Goal: Transaction & Acquisition: Purchase product/service

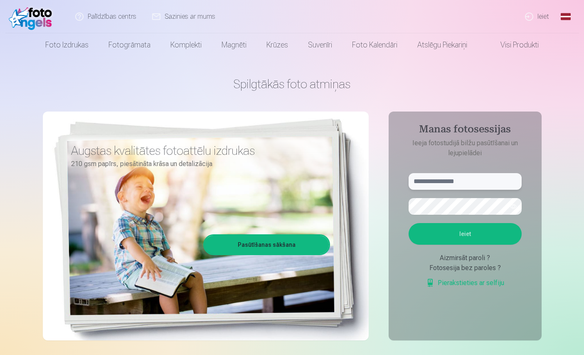
click at [433, 187] on input "text" at bounding box center [465, 181] width 113 height 17
type input "**********"
click at [471, 237] on button "Ieiet" at bounding box center [465, 234] width 113 height 22
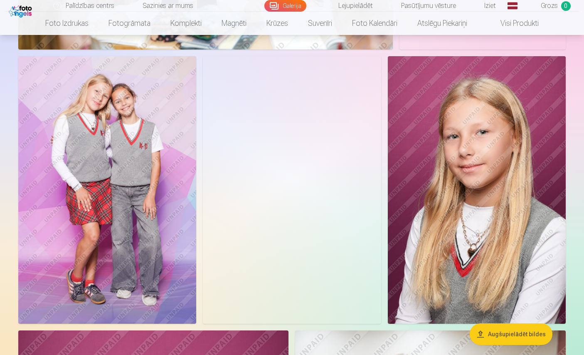
scroll to position [2262, 0]
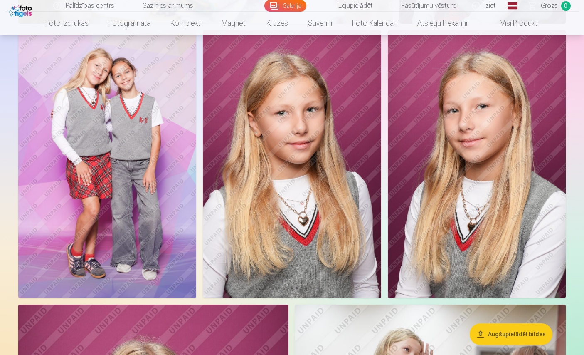
click at [105, 270] on img at bounding box center [107, 163] width 178 height 267
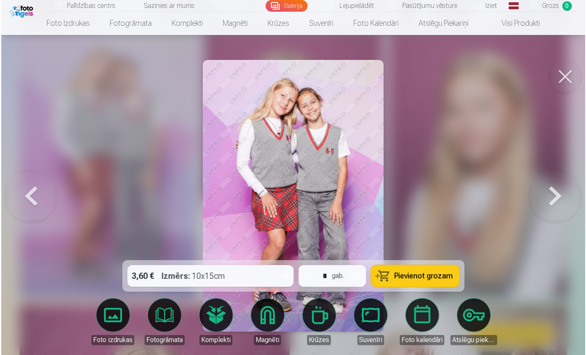
scroll to position [2336, 0]
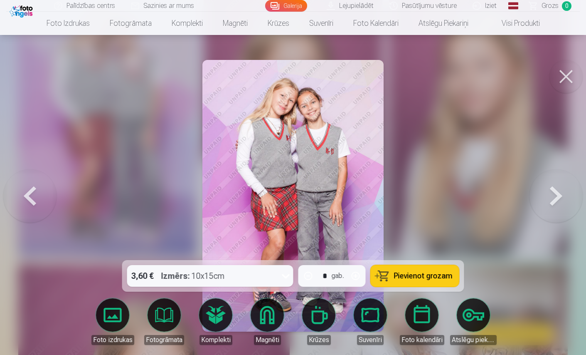
click at [562, 72] on button at bounding box center [566, 76] width 33 height 33
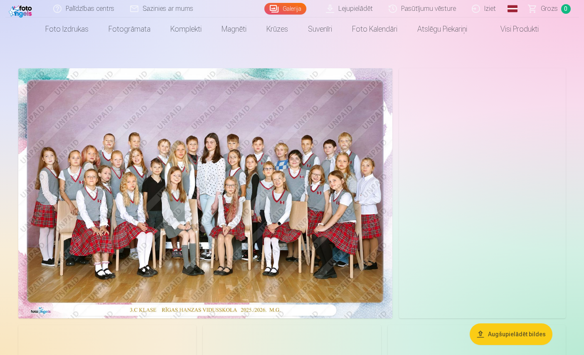
scroll to position [16, 0]
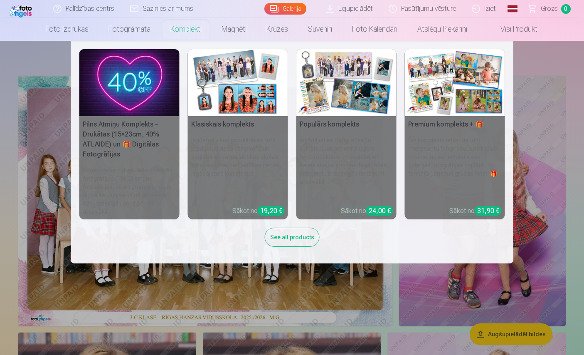
click at [240, 96] on img at bounding box center [238, 82] width 100 height 67
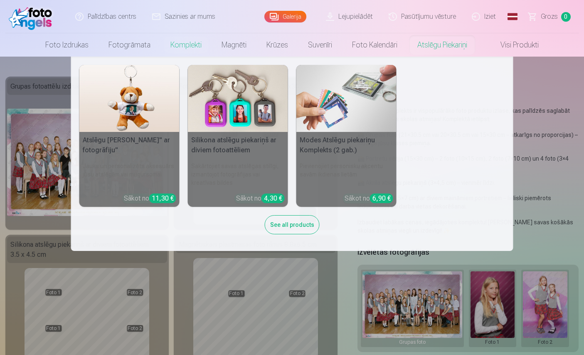
click at [346, 103] on img at bounding box center [347, 98] width 100 height 67
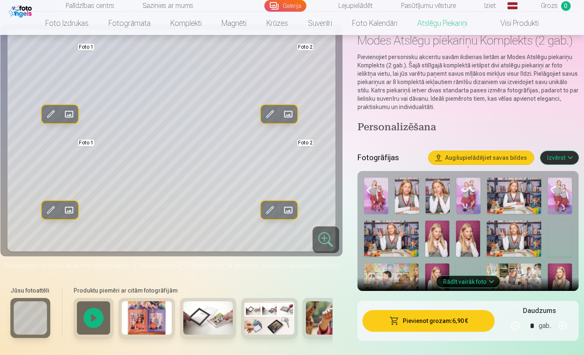
scroll to position [33, 0]
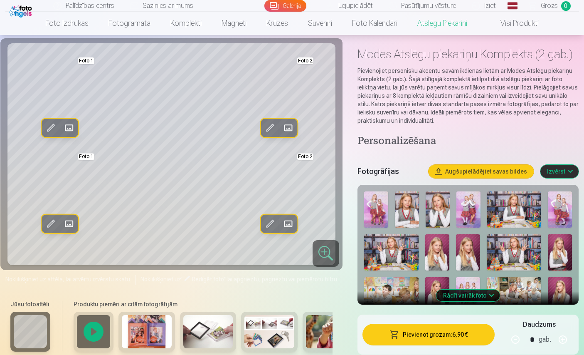
click at [405, 195] on img at bounding box center [407, 209] width 24 height 36
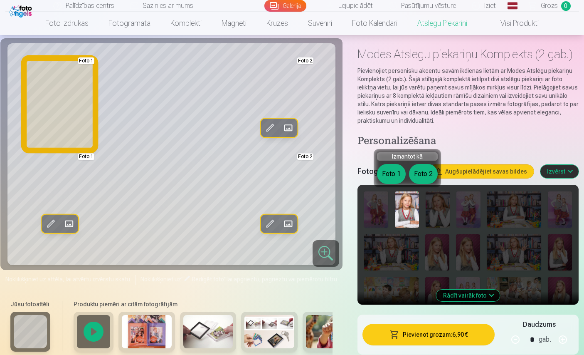
click at [389, 166] on button "Foto 1" at bounding box center [391, 174] width 29 height 20
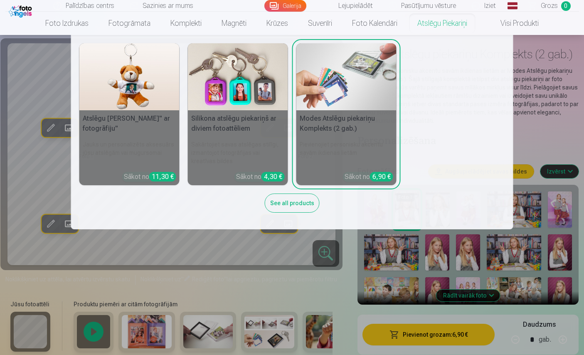
click at [250, 93] on img at bounding box center [238, 76] width 100 height 67
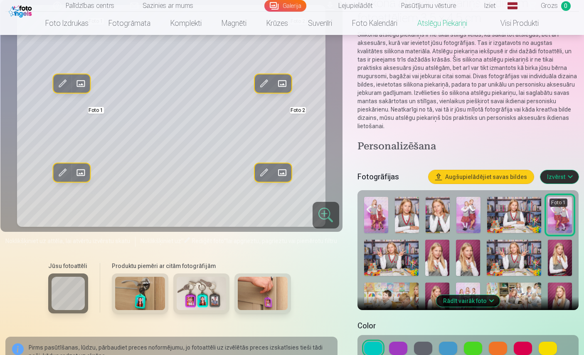
scroll to position [100, 0]
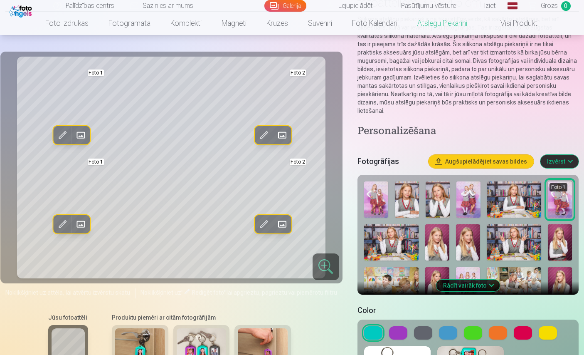
click at [440, 199] on img at bounding box center [438, 199] width 24 height 36
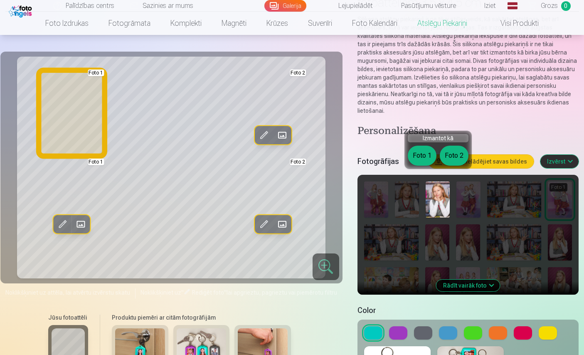
click at [422, 154] on button "Foto 1" at bounding box center [422, 156] width 29 height 20
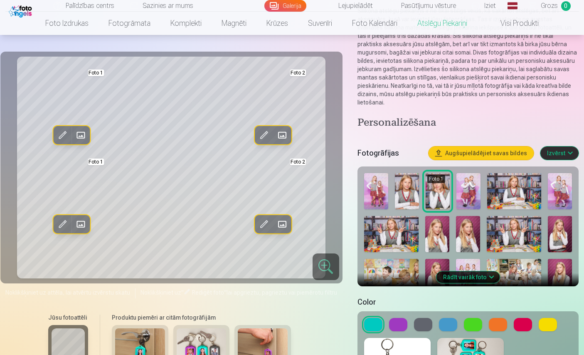
scroll to position [113, 0]
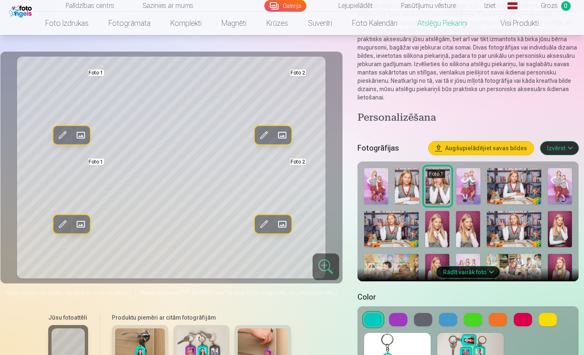
click at [475, 266] on button "Rādīt vairāk foto" at bounding box center [469, 272] width 64 height 12
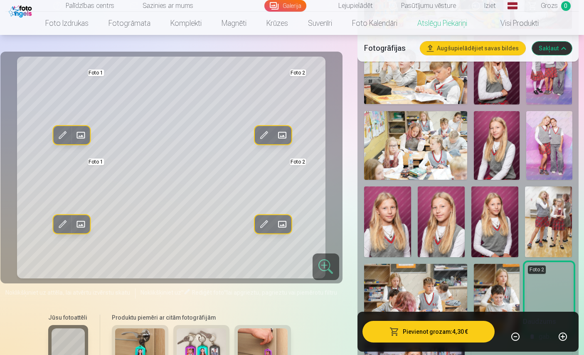
scroll to position [599, 0]
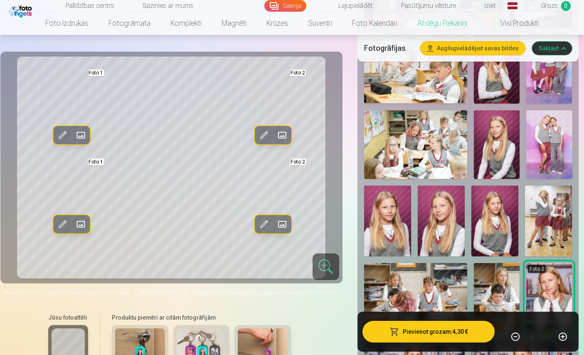
click at [504, 158] on img at bounding box center [497, 144] width 46 height 69
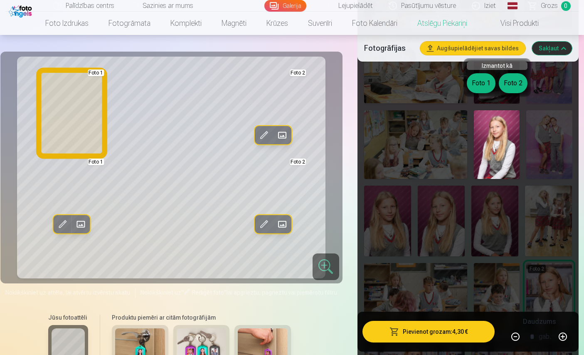
click at [478, 79] on button "Foto 1" at bounding box center [481, 83] width 29 height 20
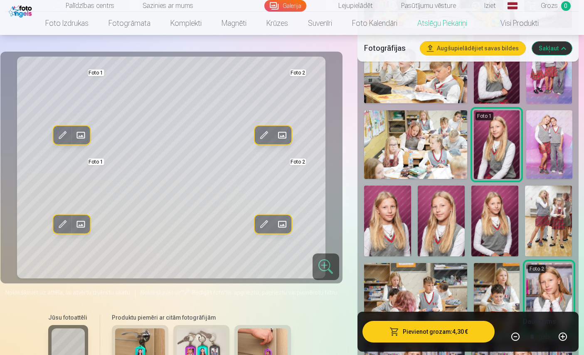
click at [484, 202] on img at bounding box center [495, 220] width 47 height 71
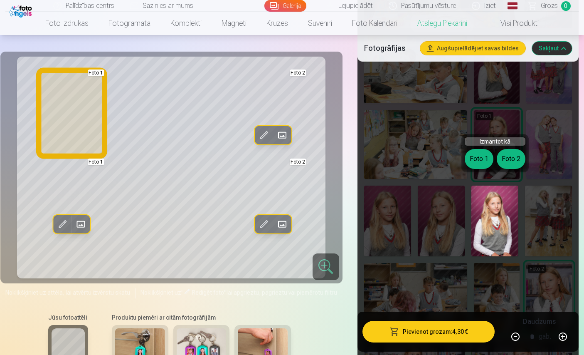
click at [482, 155] on button "Foto 1" at bounding box center [479, 159] width 29 height 20
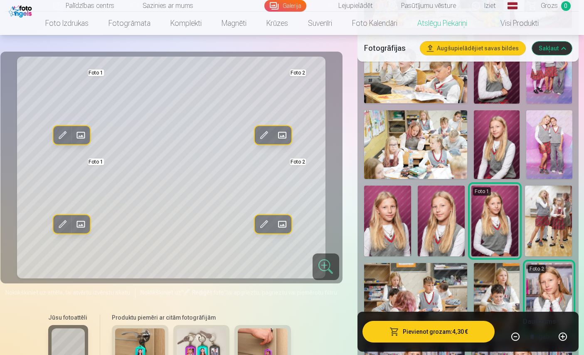
click at [393, 216] on img at bounding box center [387, 220] width 47 height 71
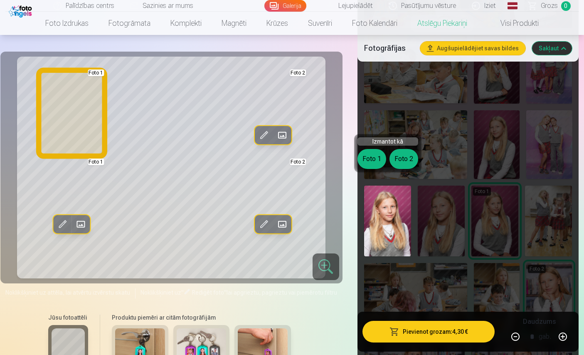
click at [371, 163] on button "Foto 1" at bounding box center [372, 159] width 29 height 20
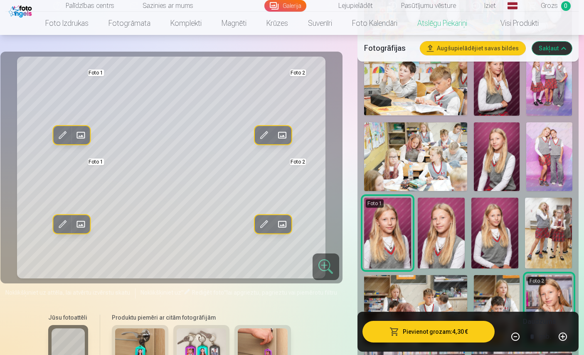
scroll to position [591, 0]
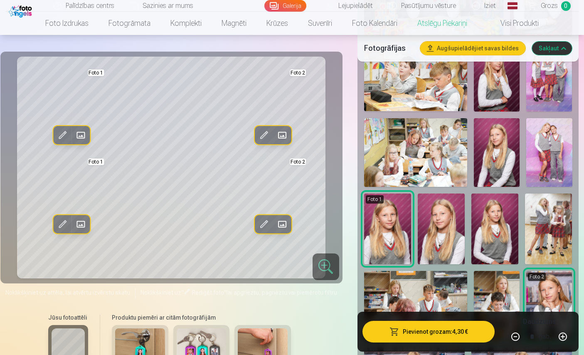
click at [492, 158] on img at bounding box center [497, 152] width 46 height 69
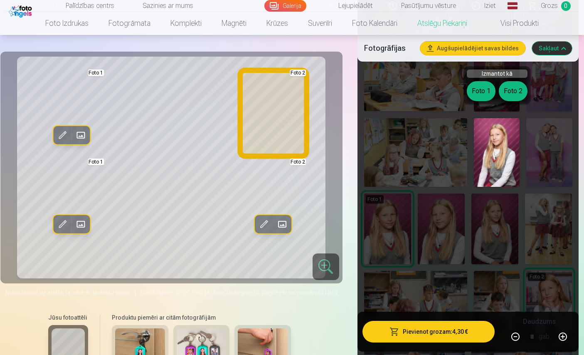
click at [517, 87] on button "Foto 2" at bounding box center [513, 91] width 29 height 20
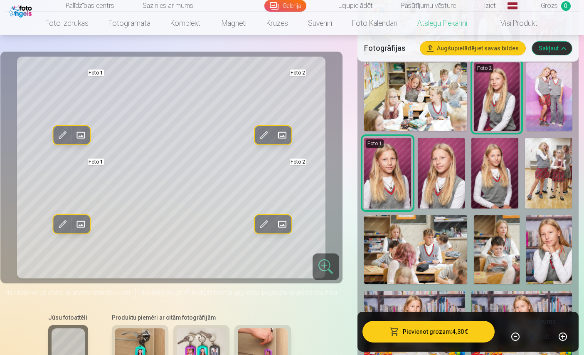
scroll to position [647, 0]
click at [557, 243] on img at bounding box center [550, 249] width 46 height 69
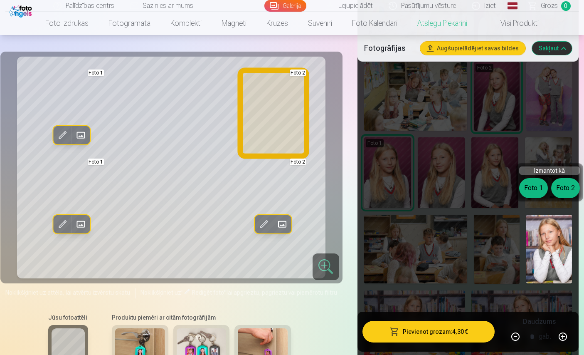
click at [567, 192] on button "Foto 2" at bounding box center [565, 188] width 29 height 20
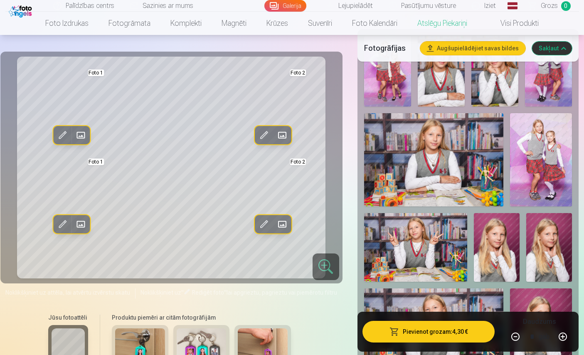
scroll to position [245, 0]
click at [469, 161] on img at bounding box center [434, 160] width 140 height 93
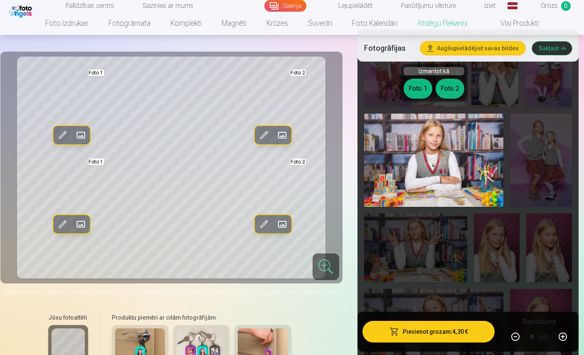
click at [447, 90] on button "Foto 2" at bounding box center [450, 89] width 29 height 20
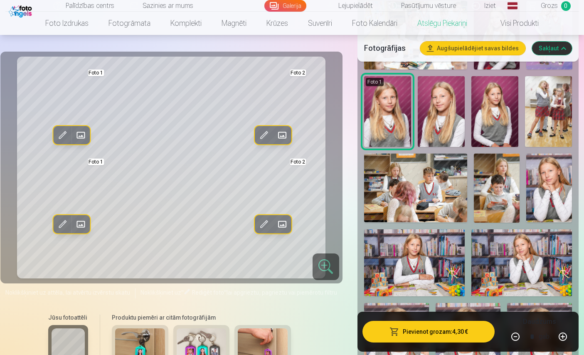
scroll to position [709, 0]
click at [425, 258] on img at bounding box center [414, 262] width 101 height 67
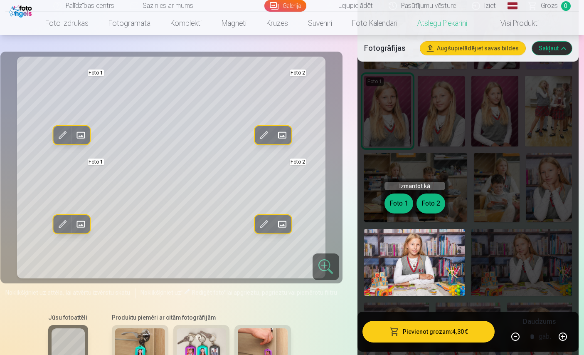
click at [430, 206] on button "Foto 2" at bounding box center [431, 203] width 29 height 20
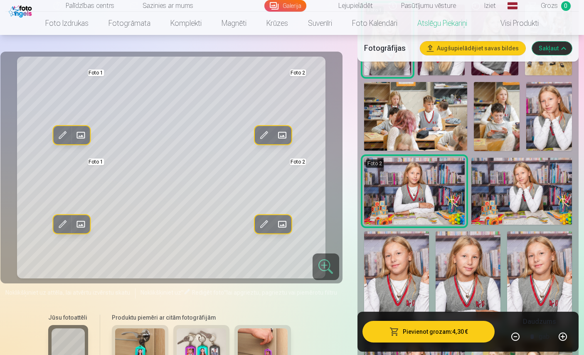
scroll to position [769, 0]
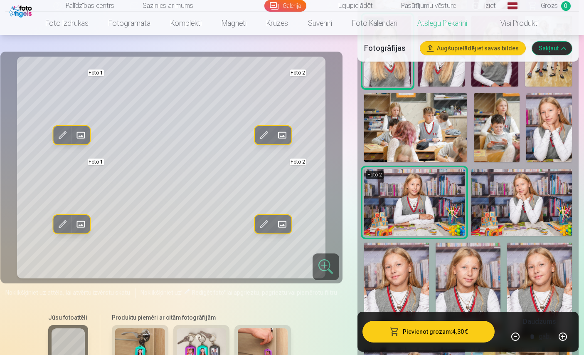
click at [540, 195] on img at bounding box center [522, 202] width 101 height 67
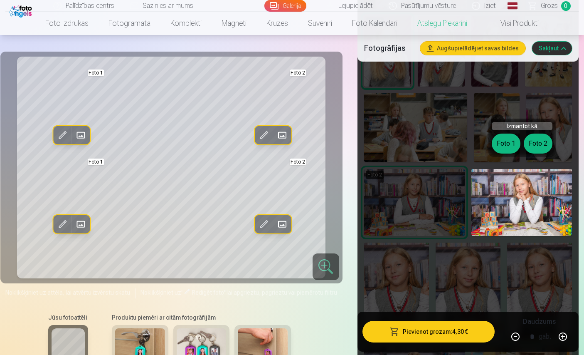
click at [541, 145] on button "Foto 2" at bounding box center [538, 143] width 29 height 20
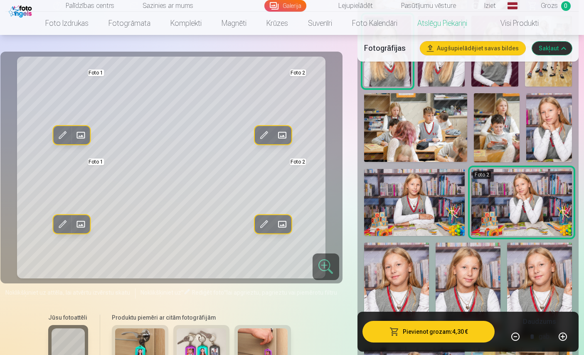
click at [551, 126] on img at bounding box center [550, 127] width 46 height 69
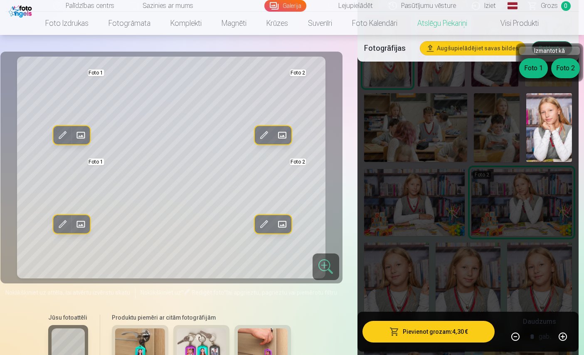
click at [564, 73] on button "Foto 2" at bounding box center [565, 68] width 29 height 20
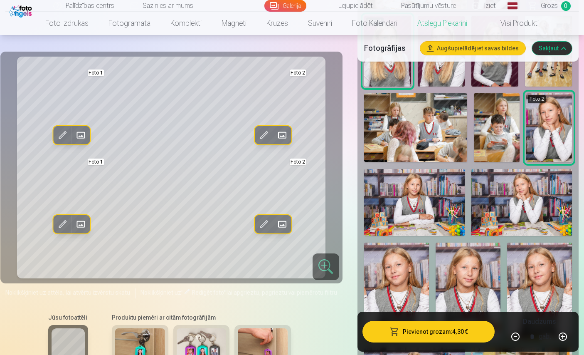
click at [439, 200] on img at bounding box center [414, 202] width 101 height 67
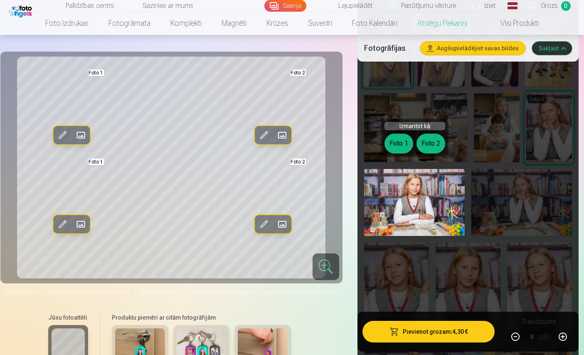
click at [432, 152] on button "Foto 2" at bounding box center [431, 143] width 29 height 20
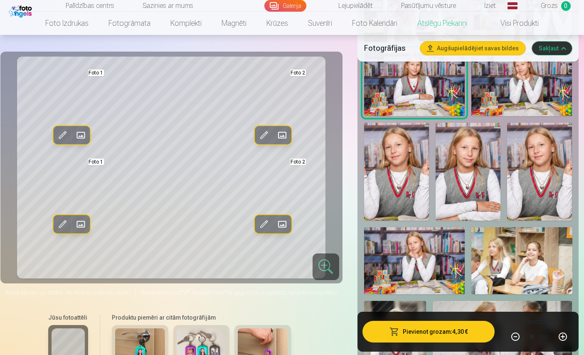
scroll to position [885, 0]
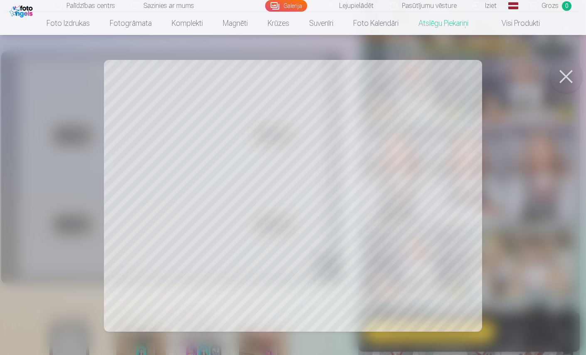
click at [116, 196] on div at bounding box center [293, 177] width 586 height 355
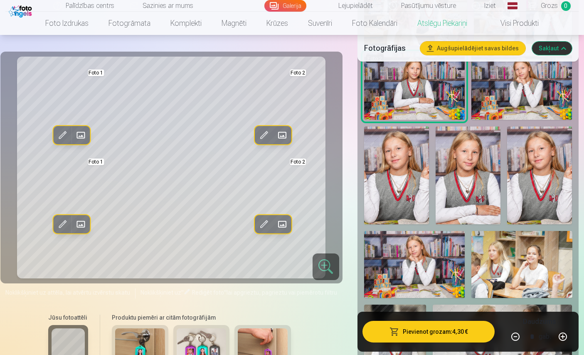
click at [61, 218] on span at bounding box center [62, 224] width 13 height 13
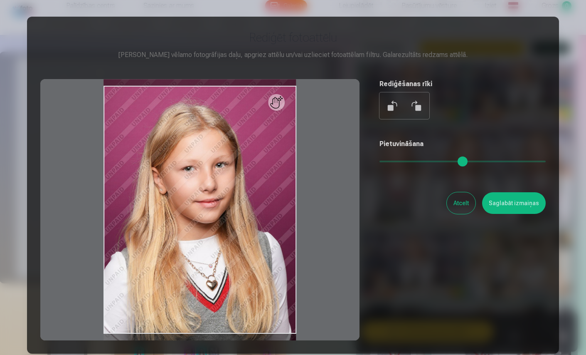
click at [508, 204] on button "Saglabāt izmaiņas" at bounding box center [514, 203] width 64 height 22
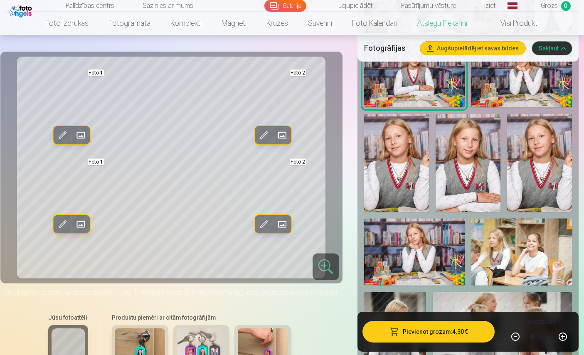
scroll to position [896, 0]
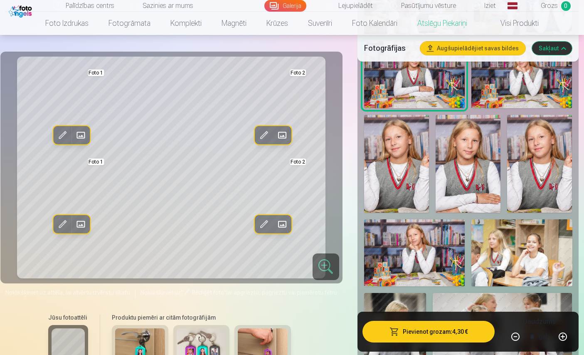
click at [550, 52] on button "Sakļaut" at bounding box center [552, 48] width 40 height 13
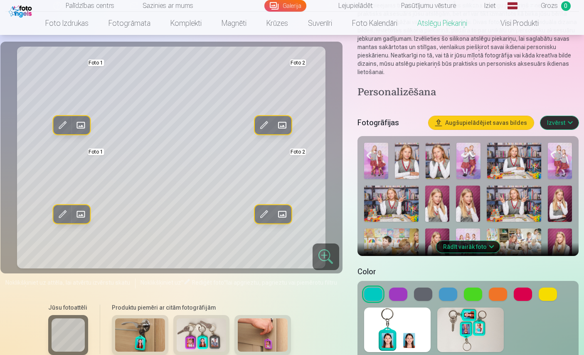
scroll to position [135, 0]
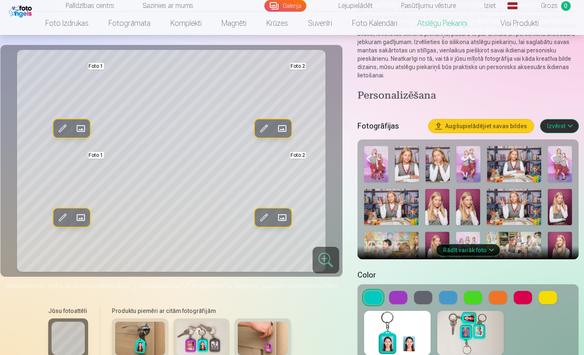
click at [398, 291] on button at bounding box center [398, 297] width 18 height 13
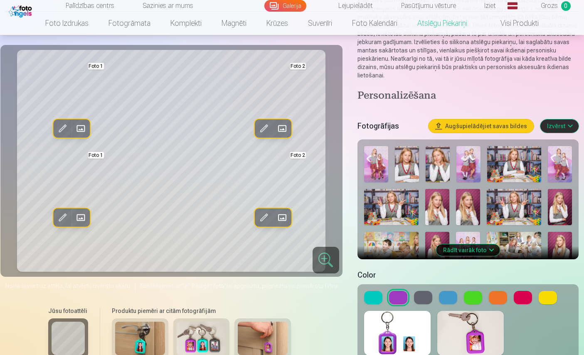
click at [420, 291] on button at bounding box center [423, 297] width 18 height 13
click at [448, 291] on button at bounding box center [448, 297] width 18 height 13
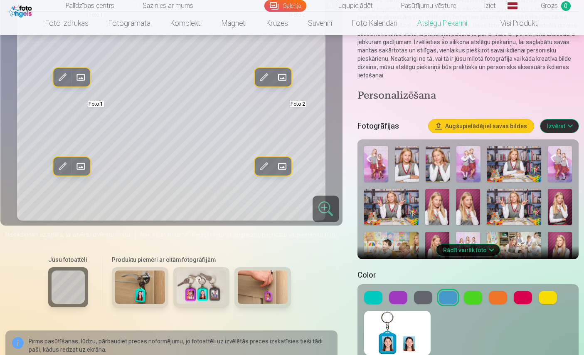
click at [465, 291] on button at bounding box center [473, 297] width 18 height 13
click at [495, 291] on button at bounding box center [498, 297] width 18 height 13
click at [529, 291] on button at bounding box center [523, 297] width 18 height 13
click at [554, 291] on button at bounding box center [548, 297] width 18 height 13
click at [426, 291] on button at bounding box center [423, 297] width 18 height 13
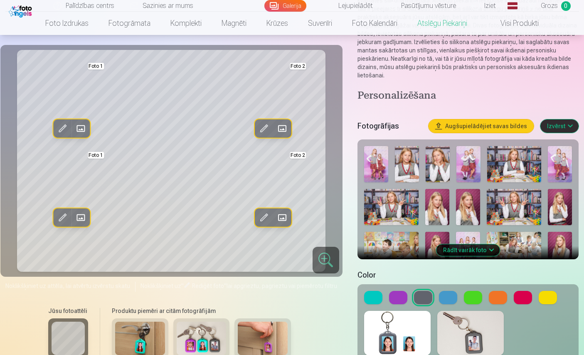
click at [524, 291] on button at bounding box center [523, 297] width 18 height 13
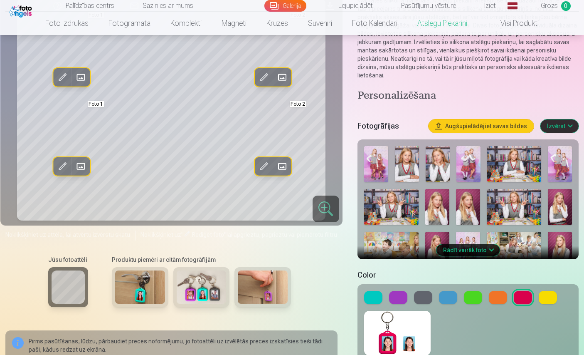
click at [424, 291] on button at bounding box center [423, 297] width 18 height 13
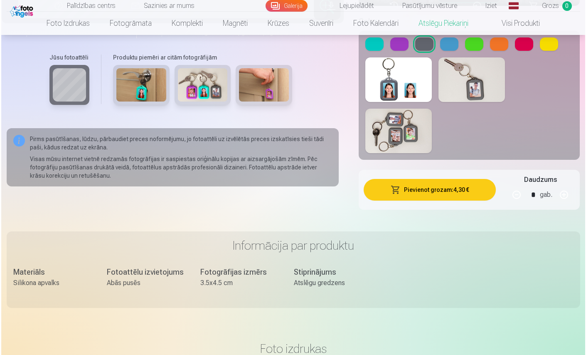
scroll to position [393, 0]
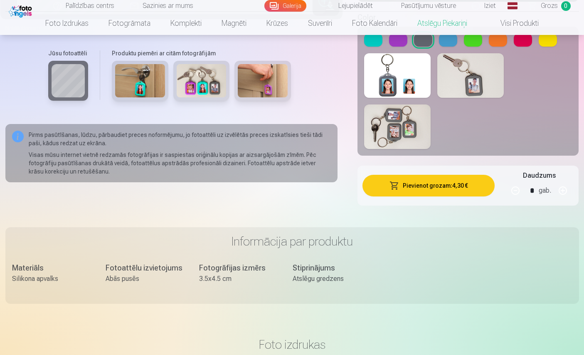
click at [439, 175] on button "Pievienot grozam : 4,30 €" at bounding box center [429, 186] width 133 height 22
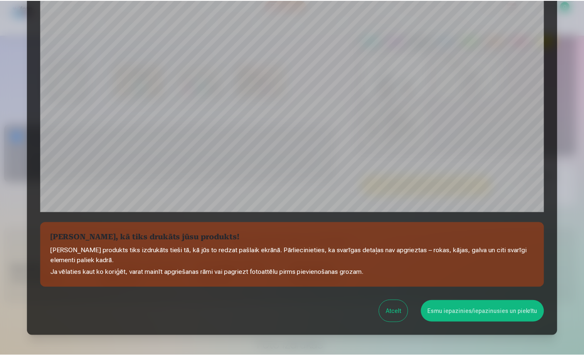
scroll to position [199, 0]
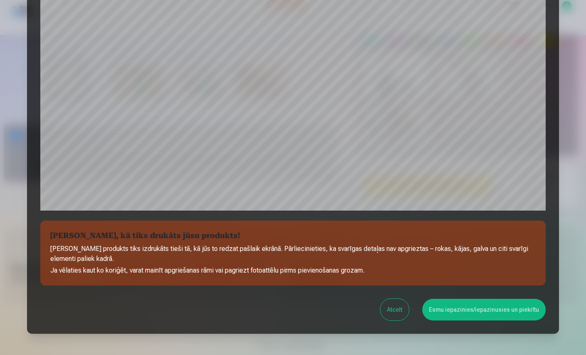
click at [467, 307] on button "Esmu iepazinies/iepazinusies un piekrītu" at bounding box center [485, 310] width 124 height 22
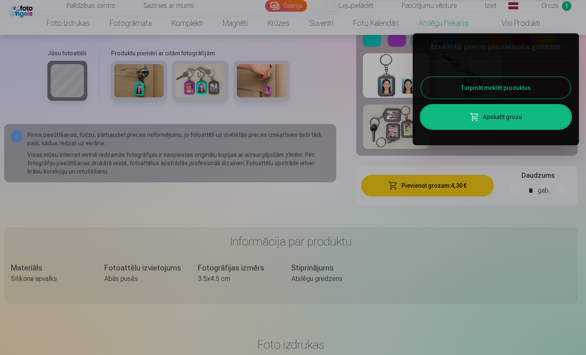
click at [502, 85] on button "Turpināt meklēt produktus" at bounding box center [496, 88] width 150 height 22
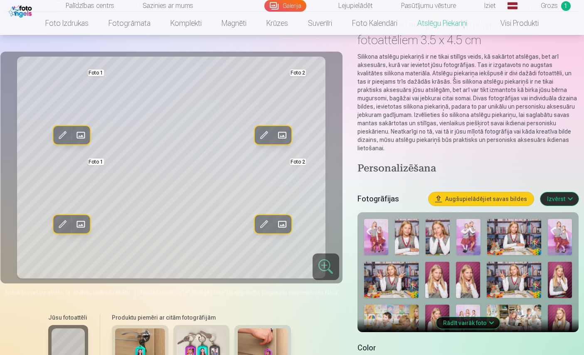
scroll to position [60, 0]
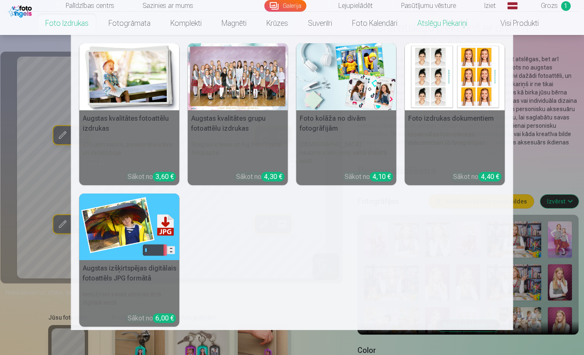
click at [161, 105] on img at bounding box center [129, 76] width 100 height 67
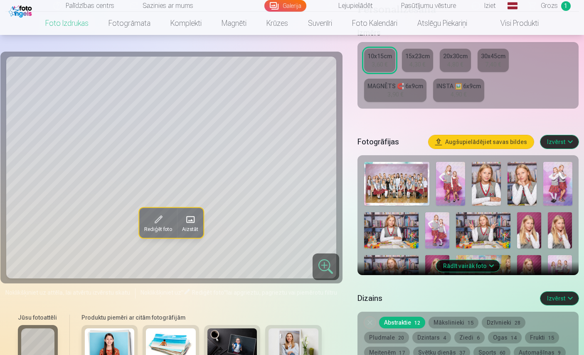
scroll to position [182, 0]
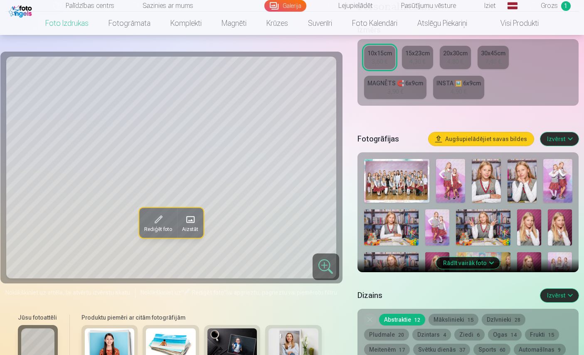
click at [450, 187] on img at bounding box center [450, 181] width 29 height 44
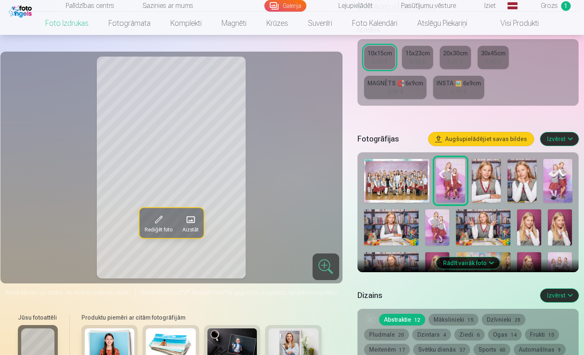
click at [559, 186] on img at bounding box center [558, 181] width 29 height 44
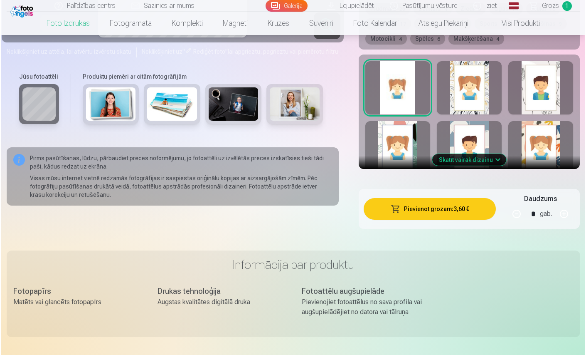
scroll to position [515, 0]
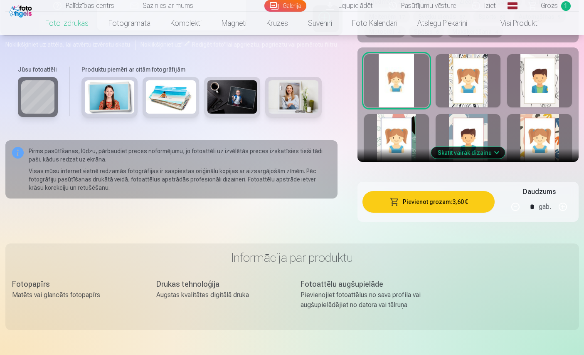
click at [425, 205] on button "Pievienot grozam : 3,60 €" at bounding box center [429, 202] width 133 height 22
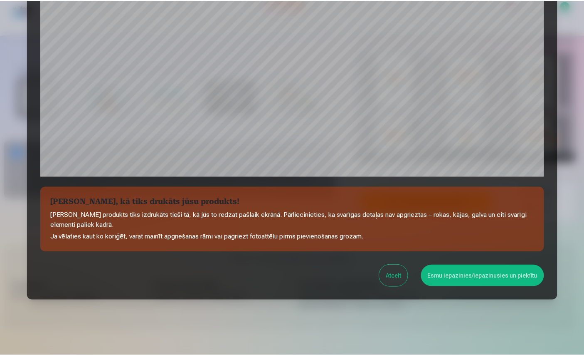
scroll to position [244, 0]
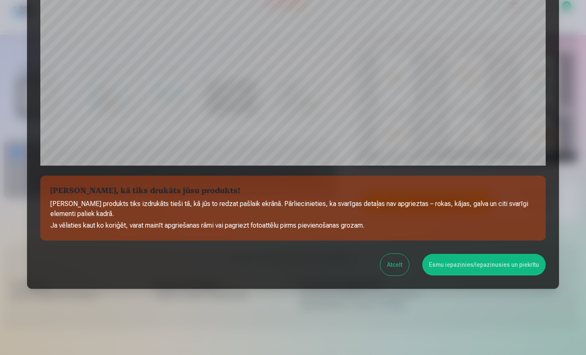
click at [474, 267] on button "Esmu iepazinies/iepazinusies un piekrītu" at bounding box center [485, 265] width 124 height 22
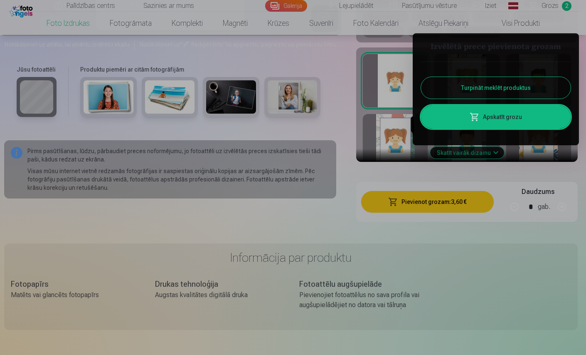
click at [481, 94] on button "Turpināt meklēt produktus" at bounding box center [496, 88] width 150 height 22
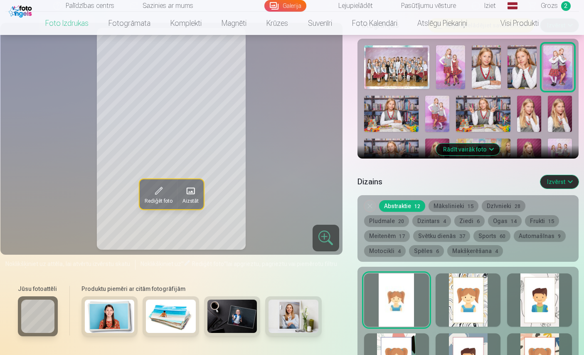
scroll to position [297, 0]
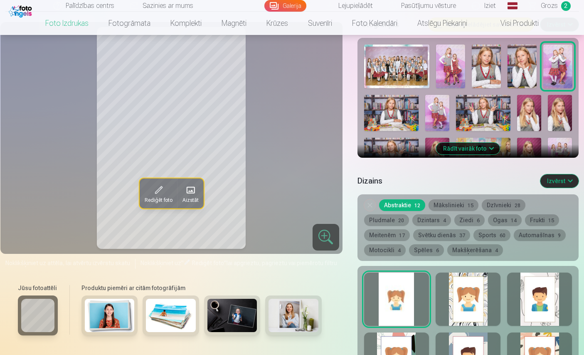
click at [472, 149] on button "Rādīt vairāk foto" at bounding box center [469, 149] width 64 height 12
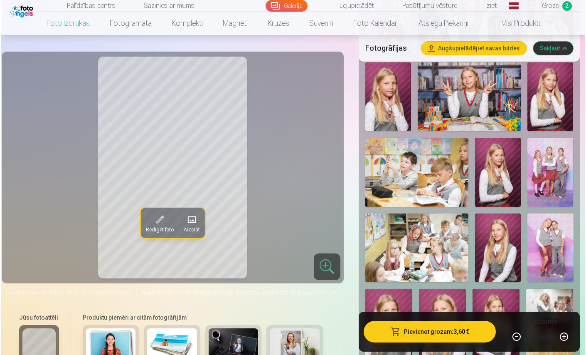
scroll to position [509, 0]
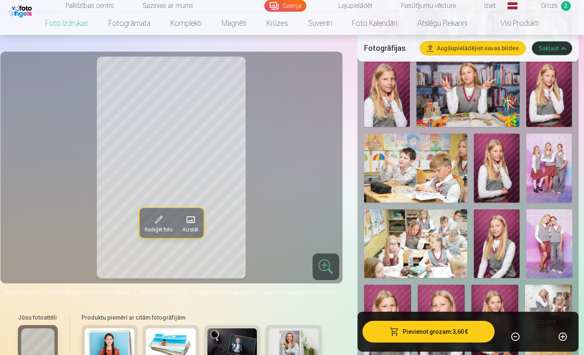
click at [553, 176] on img at bounding box center [550, 167] width 46 height 69
click at [405, 330] on button "Pievienot grozam : 3,60 €" at bounding box center [429, 332] width 133 height 22
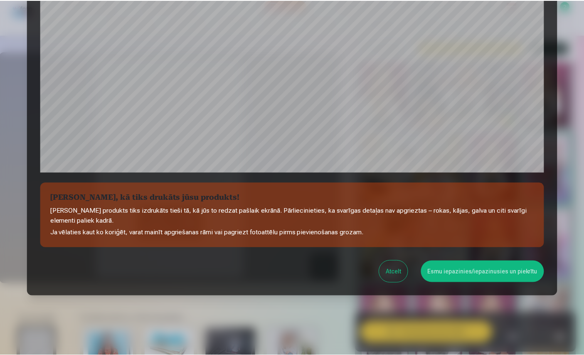
scroll to position [244, 0]
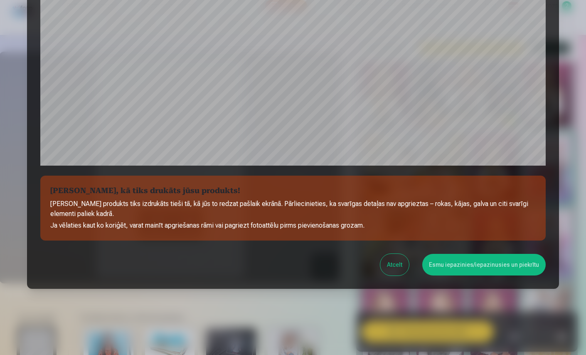
click at [455, 259] on button "Esmu iepazinies/iepazinusies un piekrītu" at bounding box center [485, 265] width 124 height 22
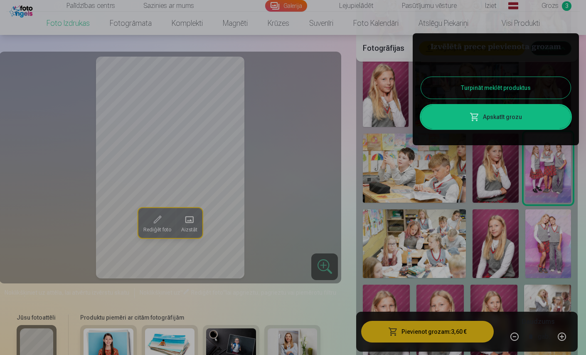
click at [492, 83] on button "Turpināt meklēt produktus" at bounding box center [496, 88] width 150 height 22
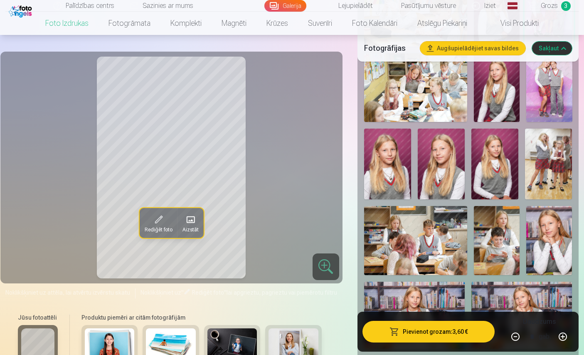
scroll to position [672, 0]
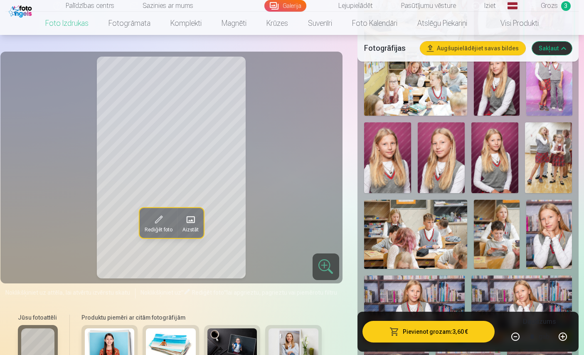
click at [239, 25] on link "Magnēti" at bounding box center [234, 23] width 45 height 23
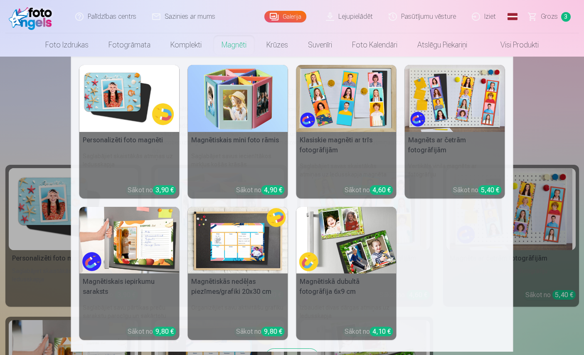
click at [135, 110] on img at bounding box center [129, 98] width 100 height 67
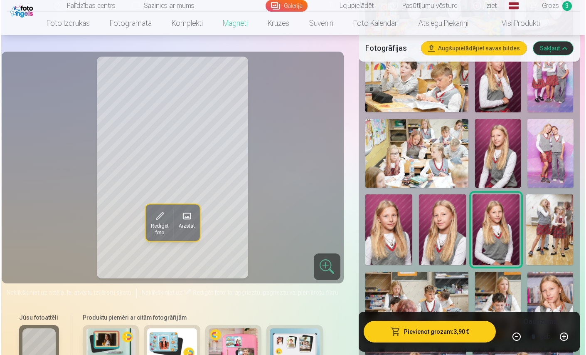
scroll to position [614, 0]
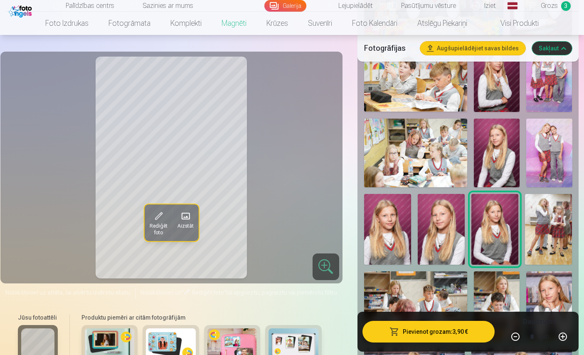
click at [384, 233] on img at bounding box center [387, 229] width 47 height 71
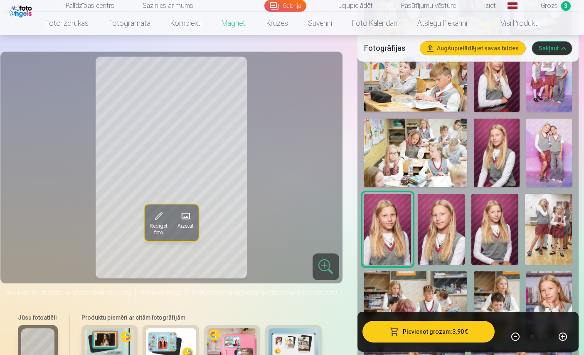
click at [492, 230] on img at bounding box center [495, 229] width 47 height 71
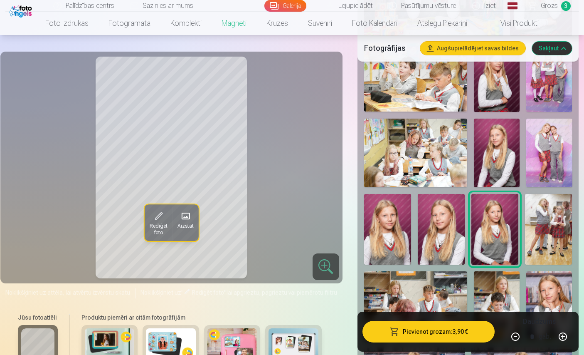
click at [393, 236] on img at bounding box center [387, 229] width 47 height 71
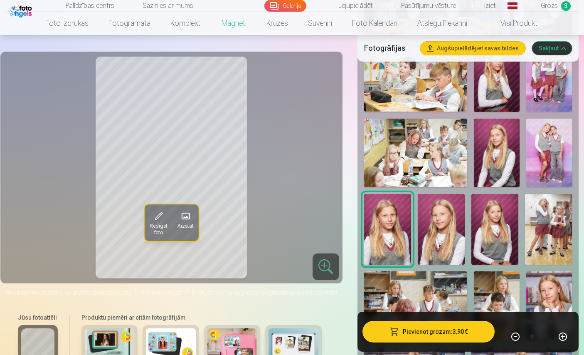
click at [498, 235] on img at bounding box center [495, 229] width 47 height 71
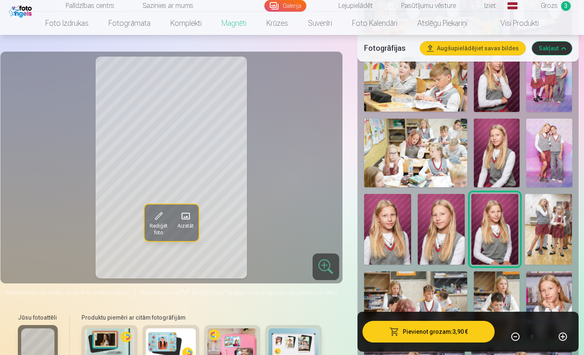
click at [565, 336] on button "button" at bounding box center [563, 336] width 20 height 20
click at [423, 332] on button "Pievienot grozam : 7,80 €" at bounding box center [429, 332] width 133 height 22
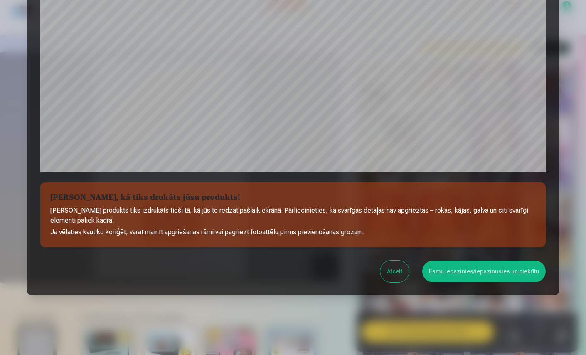
scroll to position [244, 0]
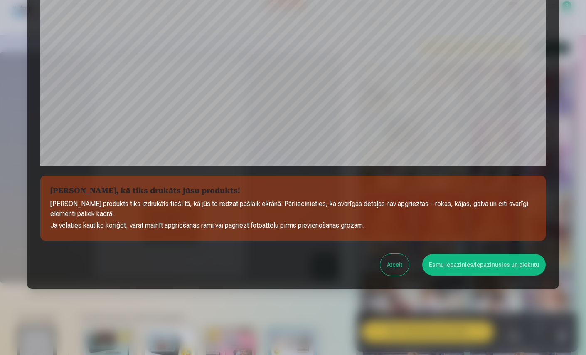
click at [474, 269] on button "Esmu iepazinies/iepazinusies un piekrītu" at bounding box center [485, 265] width 124 height 22
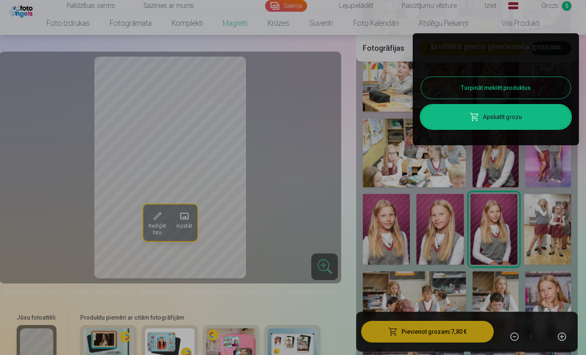
click at [483, 83] on button "Turpināt meklēt produktus" at bounding box center [496, 88] width 150 height 22
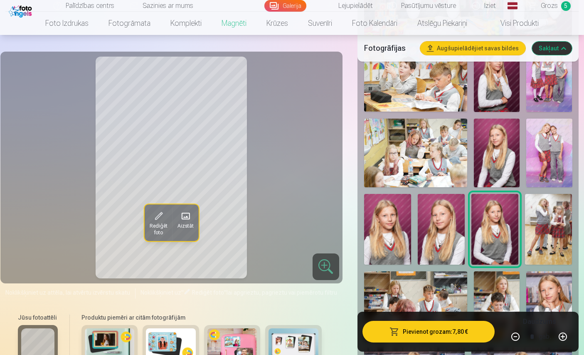
click at [566, 337] on button "button" at bounding box center [563, 336] width 20 height 20
type input "*"
click at [452, 332] on button "Pievienot grozam : 11,70 €" at bounding box center [429, 332] width 133 height 22
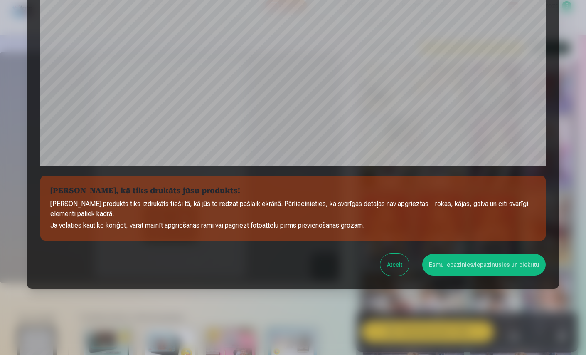
click at [467, 267] on button "Esmu iepazinies/iepazinusies un piekrītu" at bounding box center [485, 265] width 124 height 22
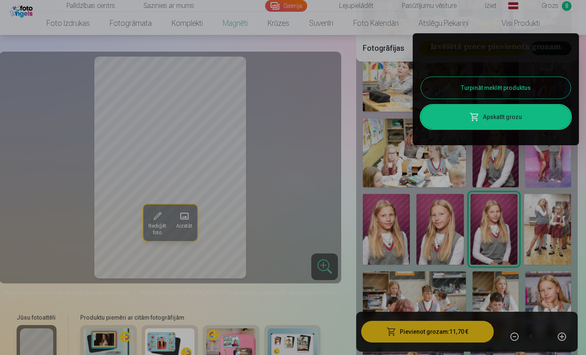
click at [489, 119] on link "Apskatīt grozu" at bounding box center [496, 116] width 150 height 23
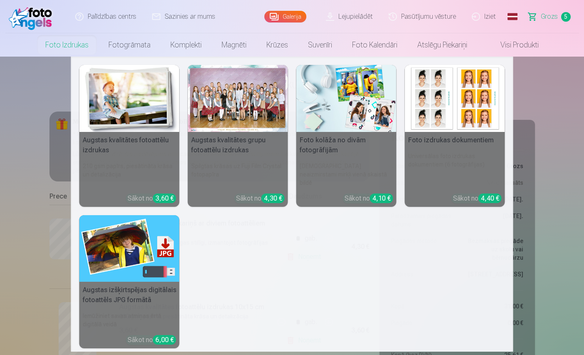
click at [138, 122] on img at bounding box center [129, 98] width 100 height 67
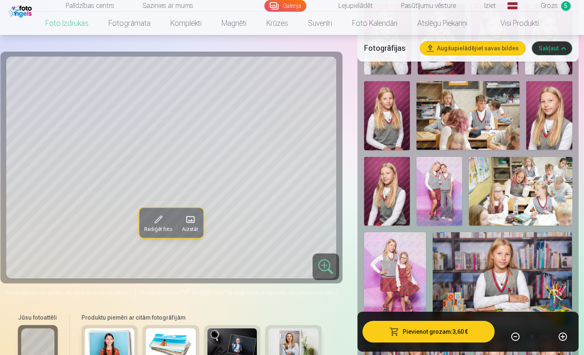
scroll to position [487, 0]
click at [492, 259] on img at bounding box center [503, 278] width 140 height 93
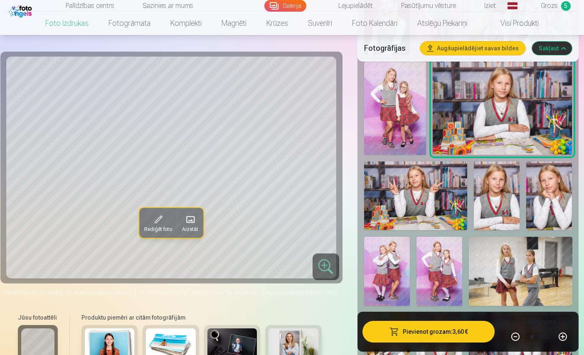
scroll to position [658, 0]
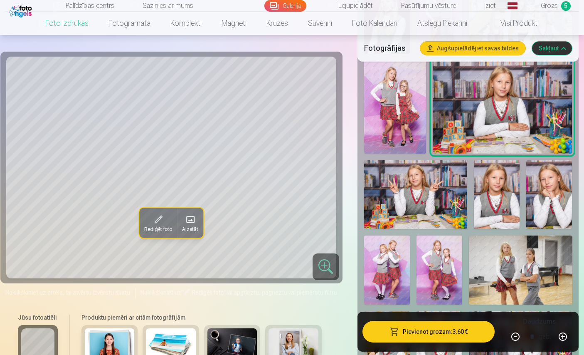
click at [543, 209] on img at bounding box center [550, 194] width 46 height 69
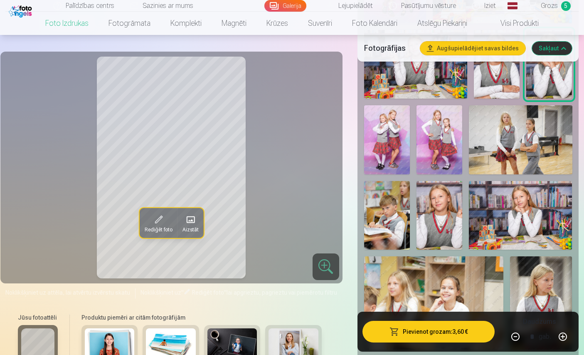
scroll to position [789, 0]
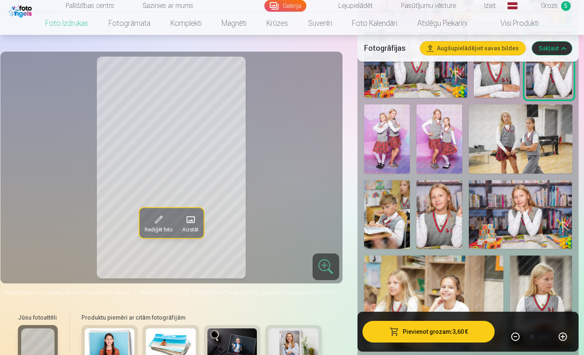
click at [535, 285] on img at bounding box center [541, 301] width 62 height 93
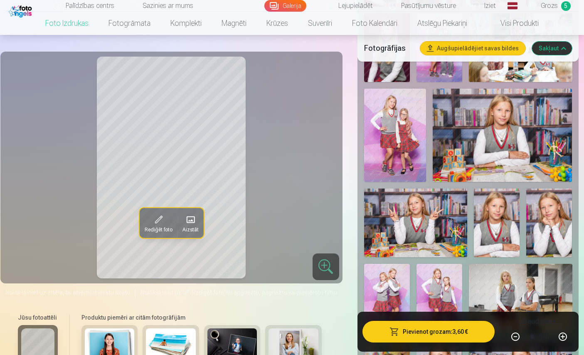
scroll to position [627, 0]
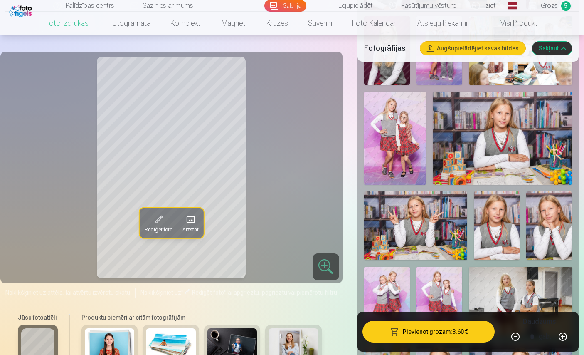
click at [501, 229] on img at bounding box center [497, 225] width 46 height 69
click at [545, 235] on img at bounding box center [550, 225] width 46 height 69
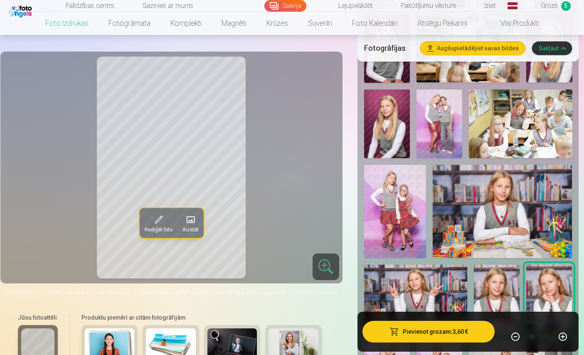
scroll to position [548, 0]
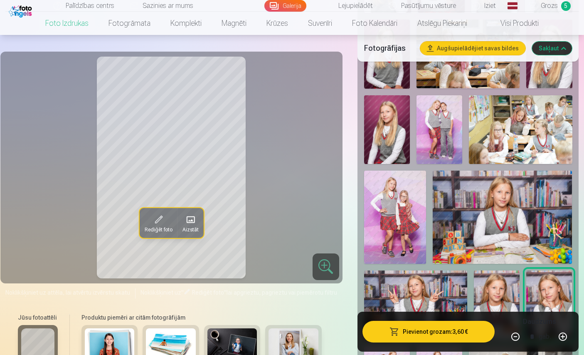
click at [482, 222] on img at bounding box center [503, 217] width 140 height 93
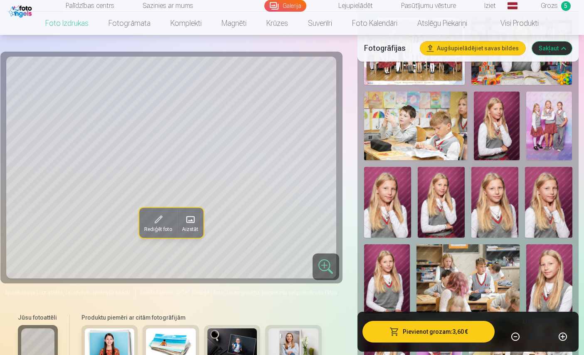
scroll to position [324, 0]
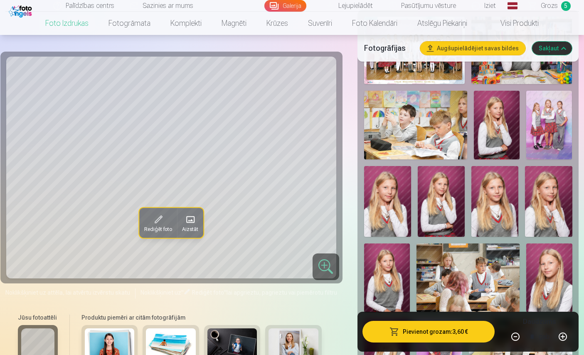
click at [493, 130] on img at bounding box center [497, 125] width 46 height 69
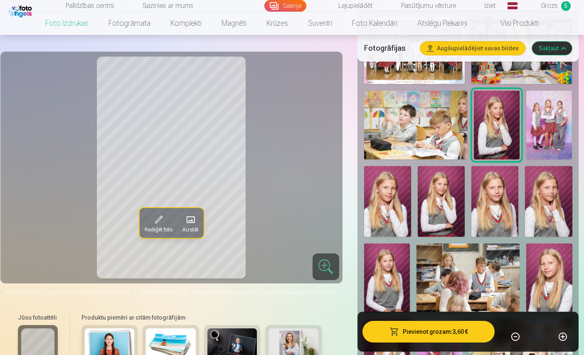
click at [548, 208] on img at bounding box center [548, 201] width 47 height 71
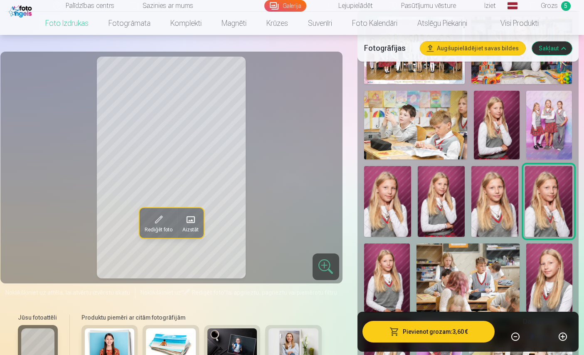
click at [491, 203] on img at bounding box center [495, 201] width 47 height 71
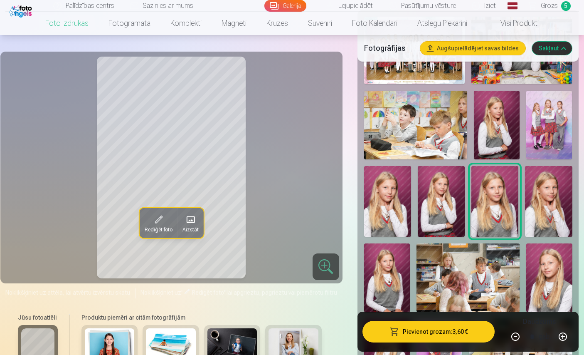
click at [435, 190] on img at bounding box center [441, 201] width 47 height 71
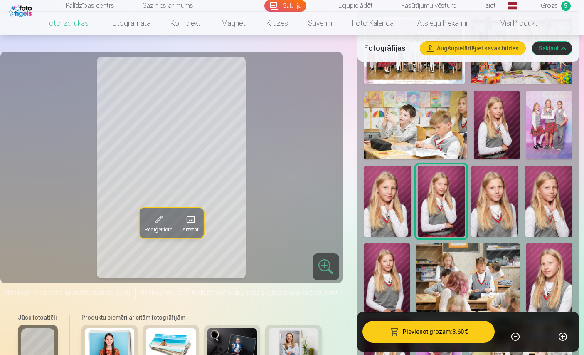
click at [392, 265] on img at bounding box center [387, 277] width 46 height 69
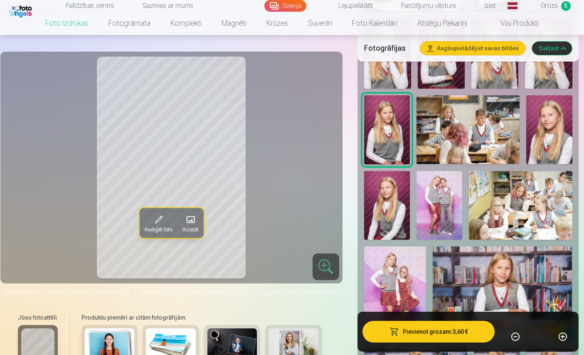
scroll to position [473, 0]
click at [389, 202] on img at bounding box center [387, 205] width 46 height 69
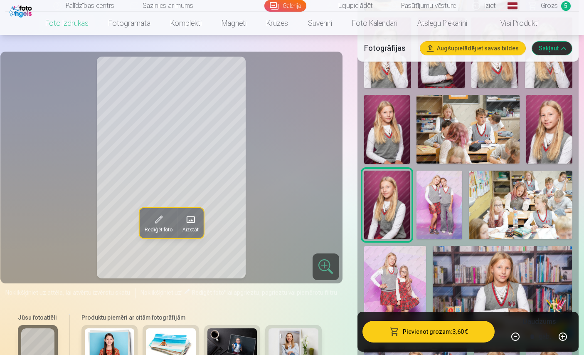
click at [472, 275] on img at bounding box center [503, 292] width 140 height 93
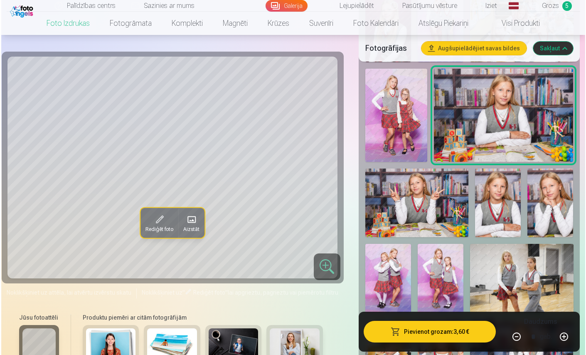
scroll to position [651, 0]
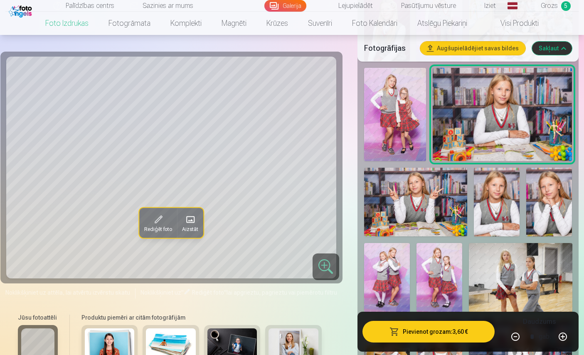
click at [497, 203] on img at bounding box center [497, 202] width 46 height 69
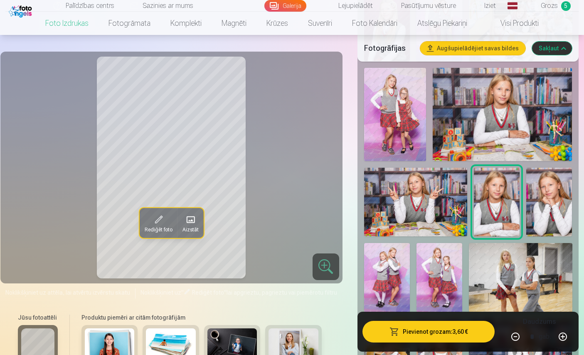
click at [557, 212] on img at bounding box center [550, 202] width 46 height 69
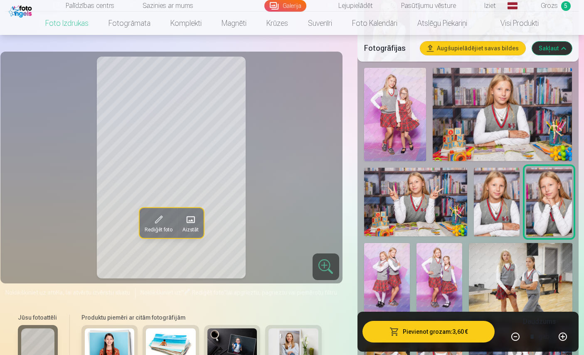
click at [489, 109] on img at bounding box center [503, 114] width 140 height 93
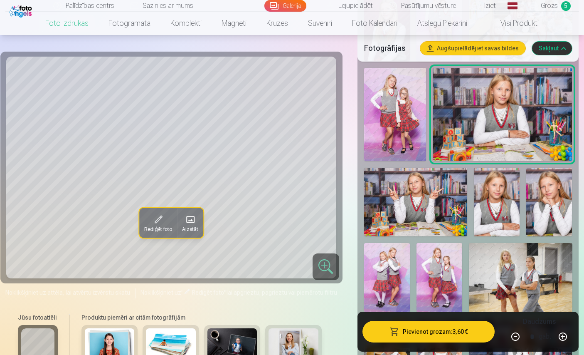
click at [439, 330] on button "Pievienot grozam : 3,60 €" at bounding box center [429, 332] width 133 height 22
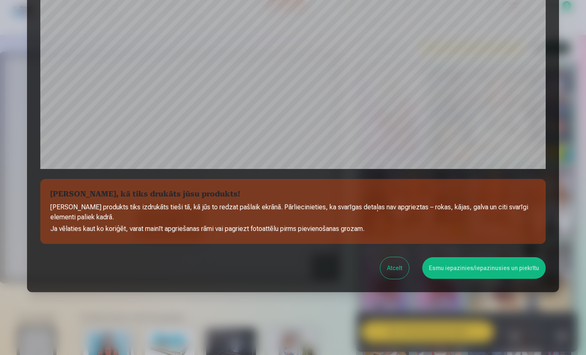
scroll to position [244, 0]
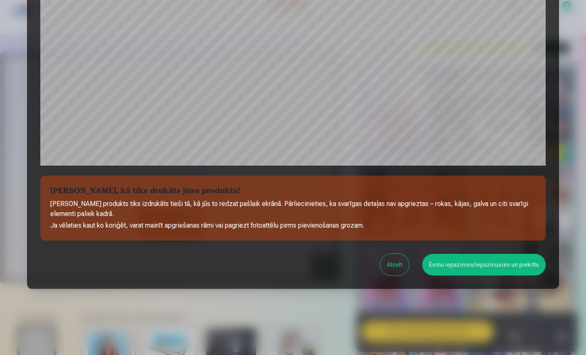
click at [479, 267] on button "Esmu iepazinies/iepazinusies un piekrītu" at bounding box center [485, 265] width 124 height 22
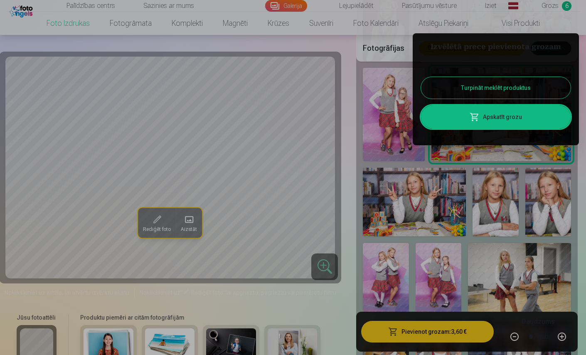
click at [506, 119] on link "Apskatīt grozu" at bounding box center [496, 116] width 150 height 23
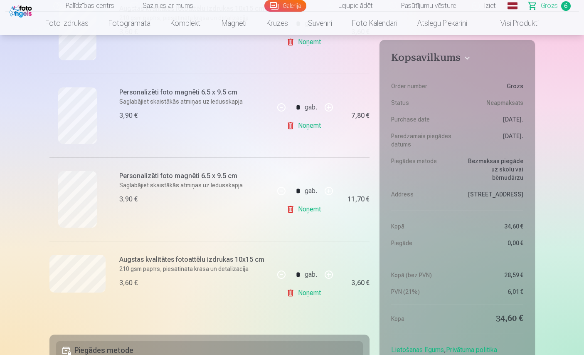
scroll to position [383, 0]
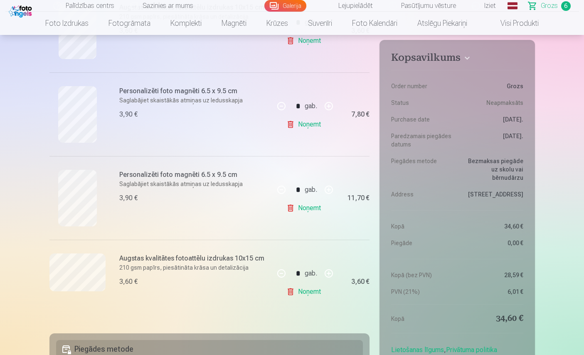
click at [303, 292] on link "Noņemt" at bounding box center [306, 291] width 38 height 17
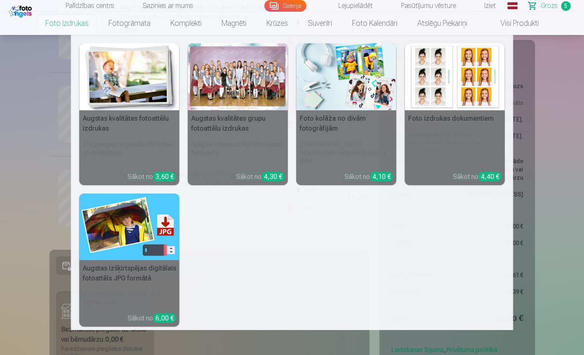
click at [105, 77] on img at bounding box center [129, 76] width 100 height 67
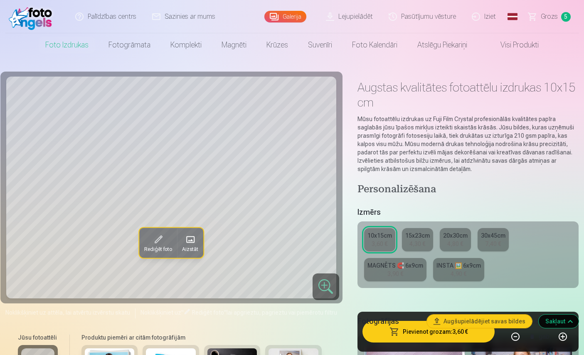
click at [418, 237] on div "15x23cm" at bounding box center [417, 235] width 25 height 8
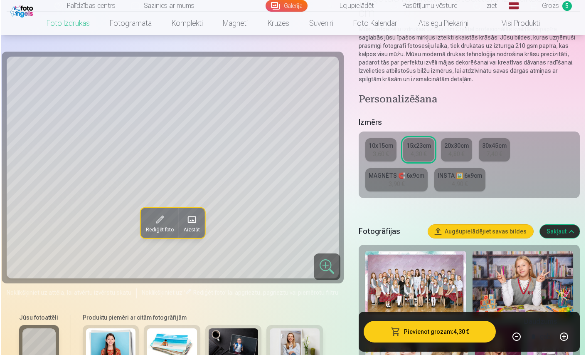
scroll to position [92, 0]
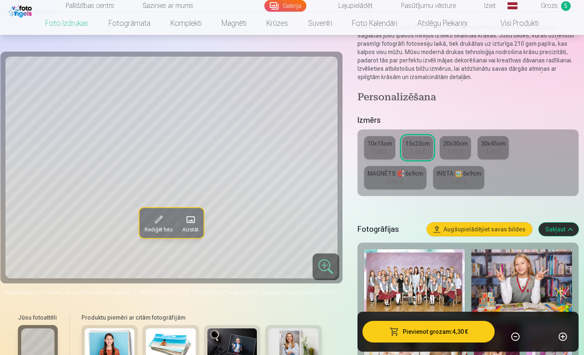
click at [429, 324] on button "Pievienot grozam : 4,30 €" at bounding box center [429, 332] width 133 height 22
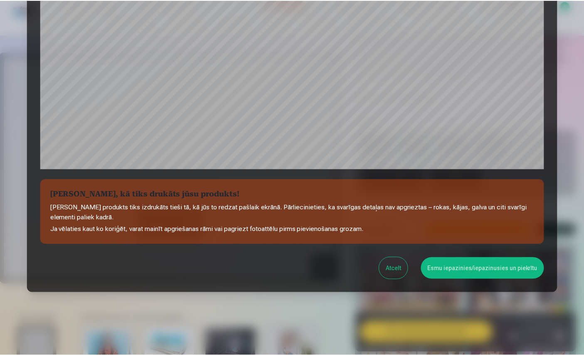
scroll to position [244, 0]
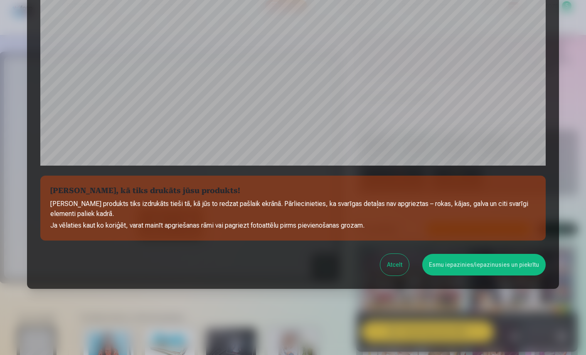
click at [480, 261] on button "Esmu iepazinies/iepazinusies un piekrītu" at bounding box center [485, 265] width 124 height 22
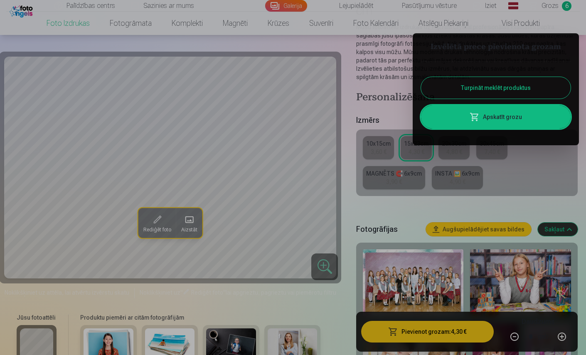
click at [502, 121] on link "Apskatīt grozu" at bounding box center [496, 116] width 150 height 23
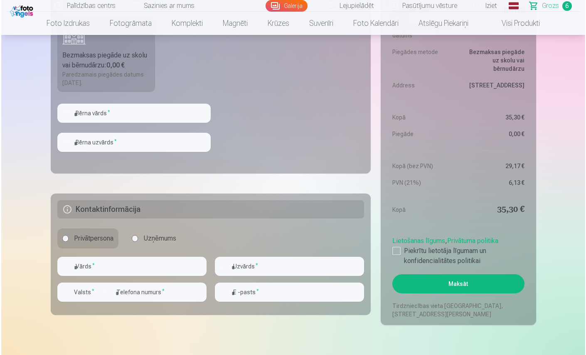
scroll to position [746, 0]
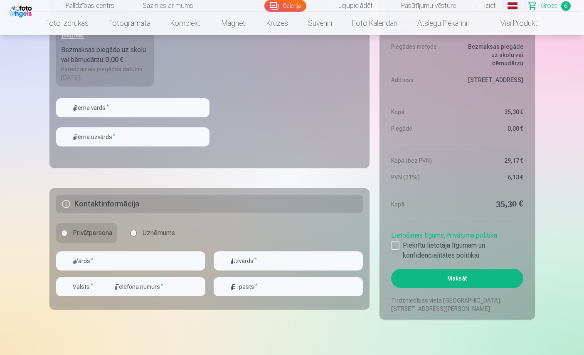
click at [394, 244] on div at bounding box center [395, 245] width 8 height 8
click at [91, 106] on input "text" at bounding box center [132, 107] width 153 height 19
click at [316, 85] on fieldset "Piegādes metode Bezmaksas piegāde uz skolu vai bērnudārzu : 0,00 € Paredzamais …" at bounding box center [209, 69] width 321 height 198
click at [88, 105] on input "text" at bounding box center [132, 107] width 153 height 19
type input "*******"
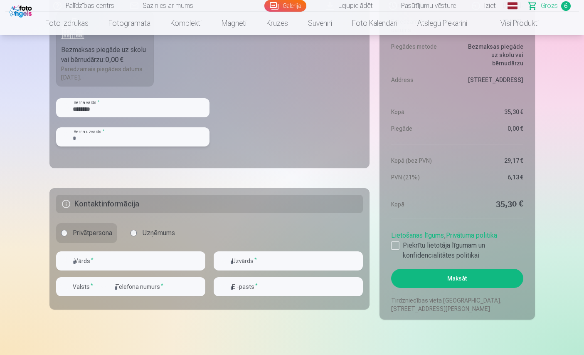
click at [92, 132] on input "text" at bounding box center [132, 136] width 153 height 19
type input "*"
type input "*******"
click at [116, 257] on input "text" at bounding box center [130, 260] width 149 height 19
type input "*****"
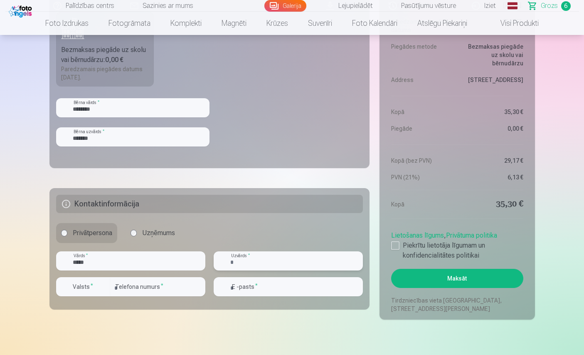
click at [250, 262] on input "text" at bounding box center [288, 260] width 149 height 19
type input "*********"
click at [100, 287] on div "button" at bounding box center [104, 287] width 10 height 10
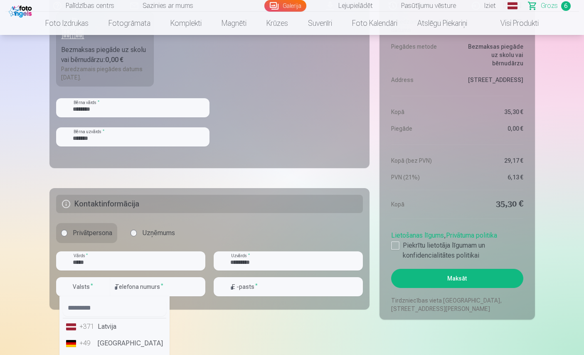
click at [104, 323] on li "+371 Latvija" at bounding box center [115, 326] width 104 height 17
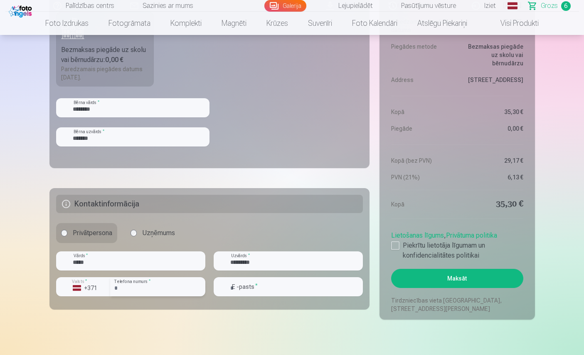
click at [121, 288] on input "number" at bounding box center [157, 286] width 95 height 19
type input "********"
click at [247, 287] on input "email" at bounding box center [288, 286] width 149 height 19
type input "**********"
click at [446, 281] on button "Maksāt" at bounding box center [457, 278] width 132 height 19
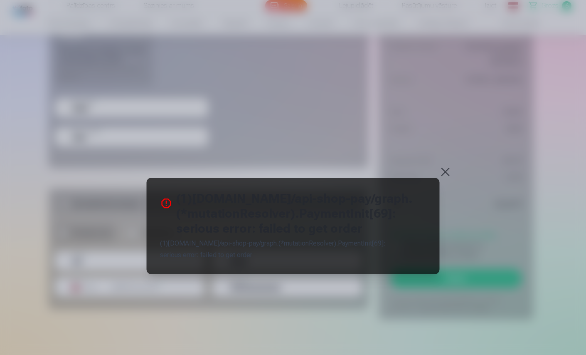
click at [445, 172] on button at bounding box center [446, 172] width 12 height 12
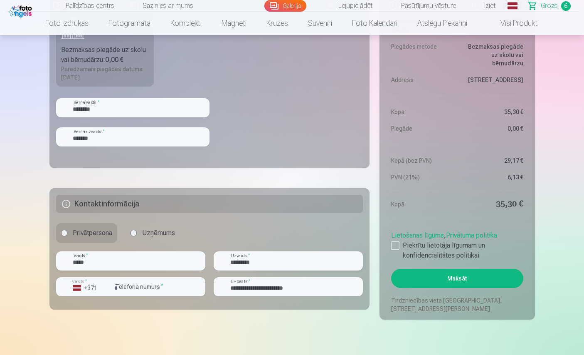
click at [451, 282] on button "Maksāt" at bounding box center [457, 278] width 132 height 19
